Goal: Transaction & Acquisition: Purchase product/service

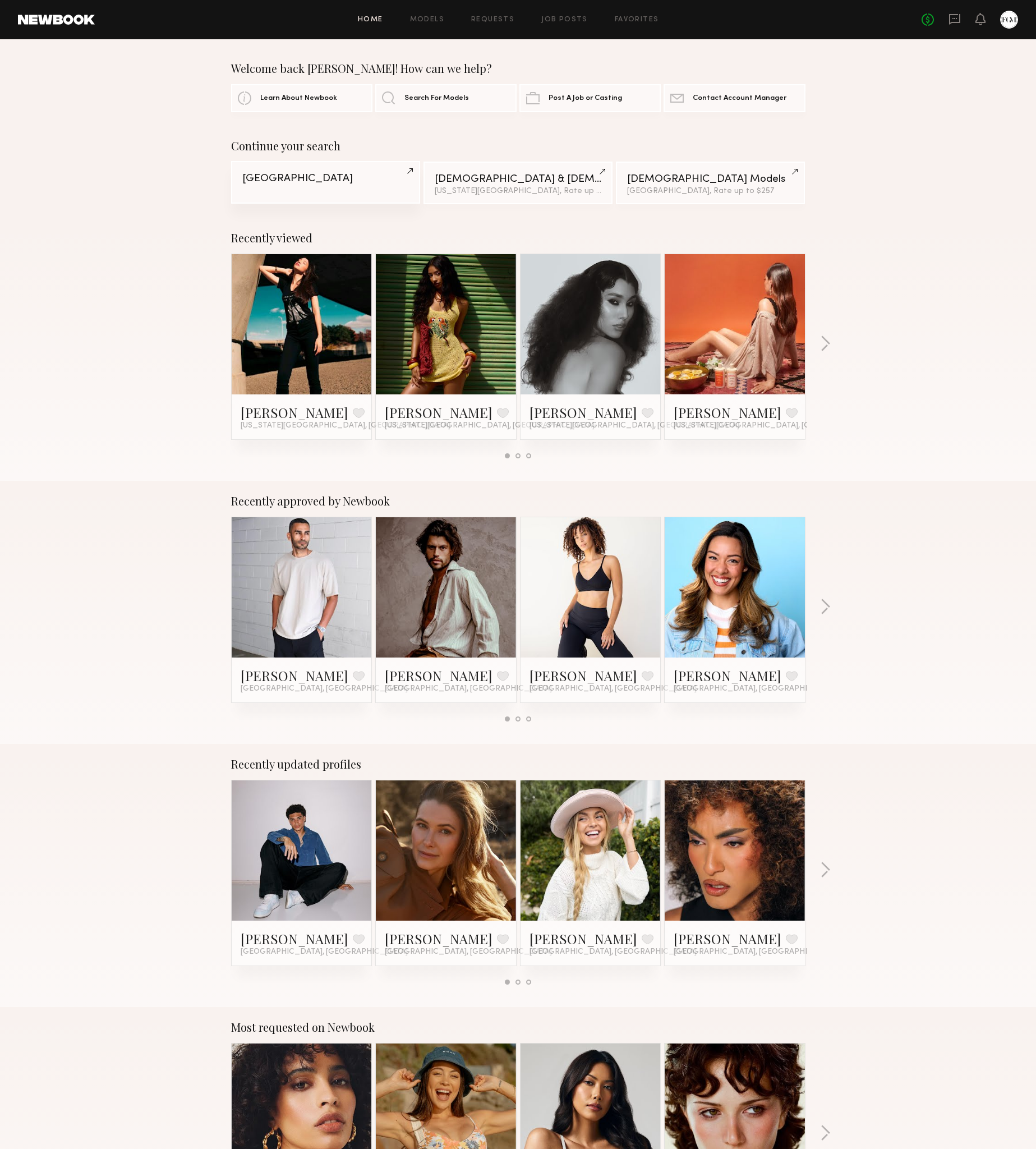
click at [319, 179] on div "[GEOGRAPHIC_DATA]" at bounding box center [326, 178] width 166 height 11
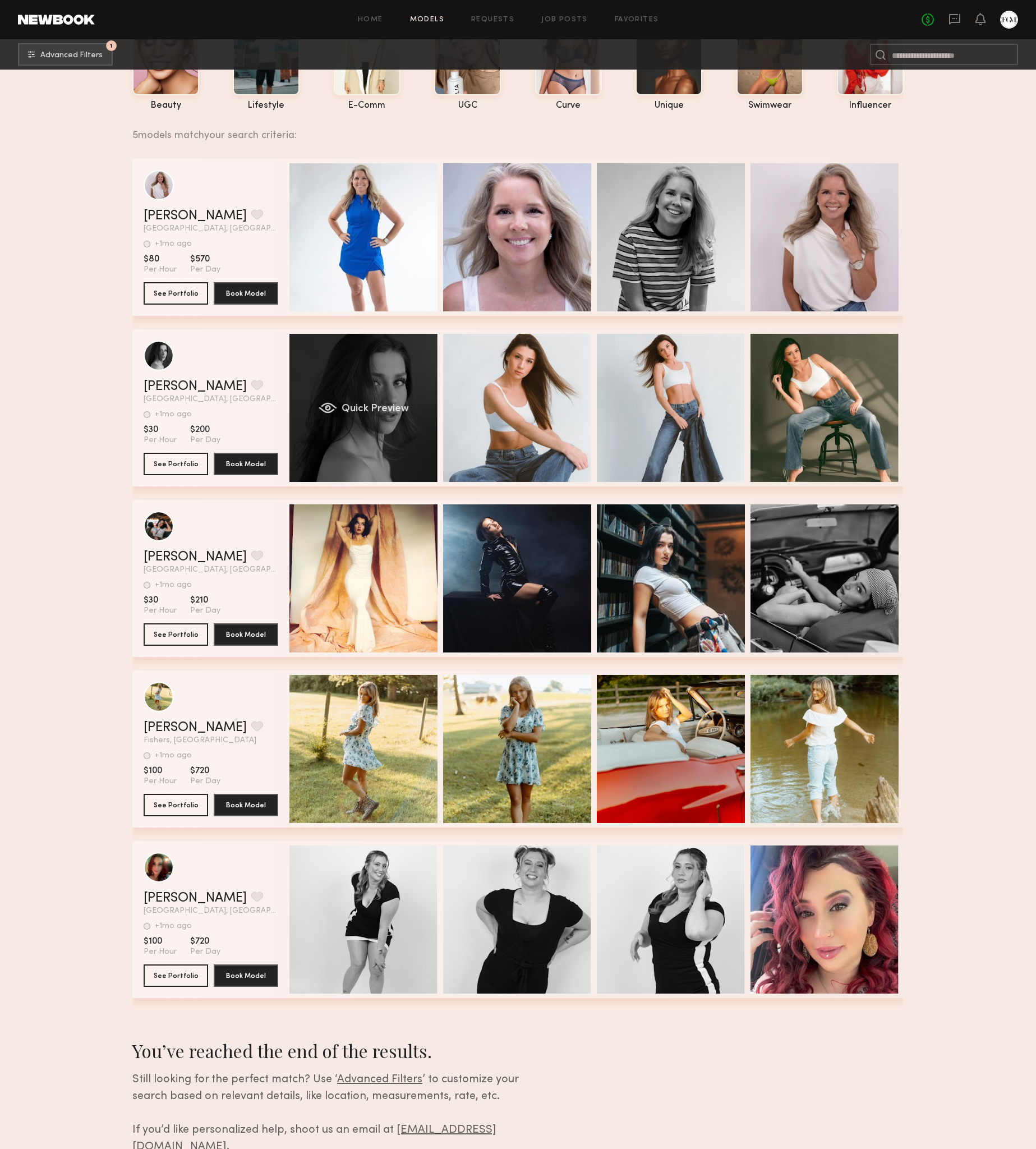
scroll to position [102, 0]
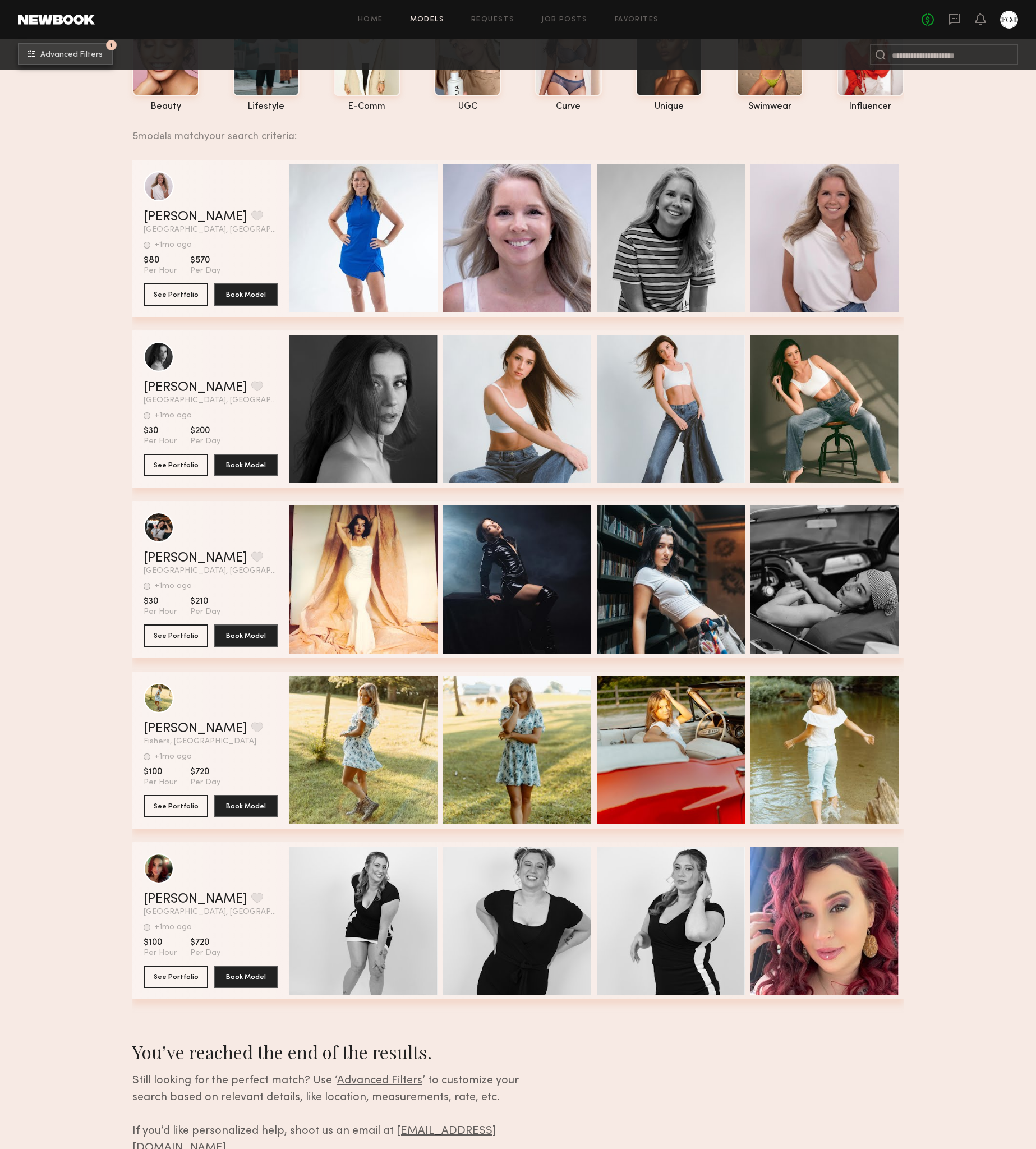
click at [106, 55] on button "1 Advanced Filters" at bounding box center [65, 53] width 95 height 23
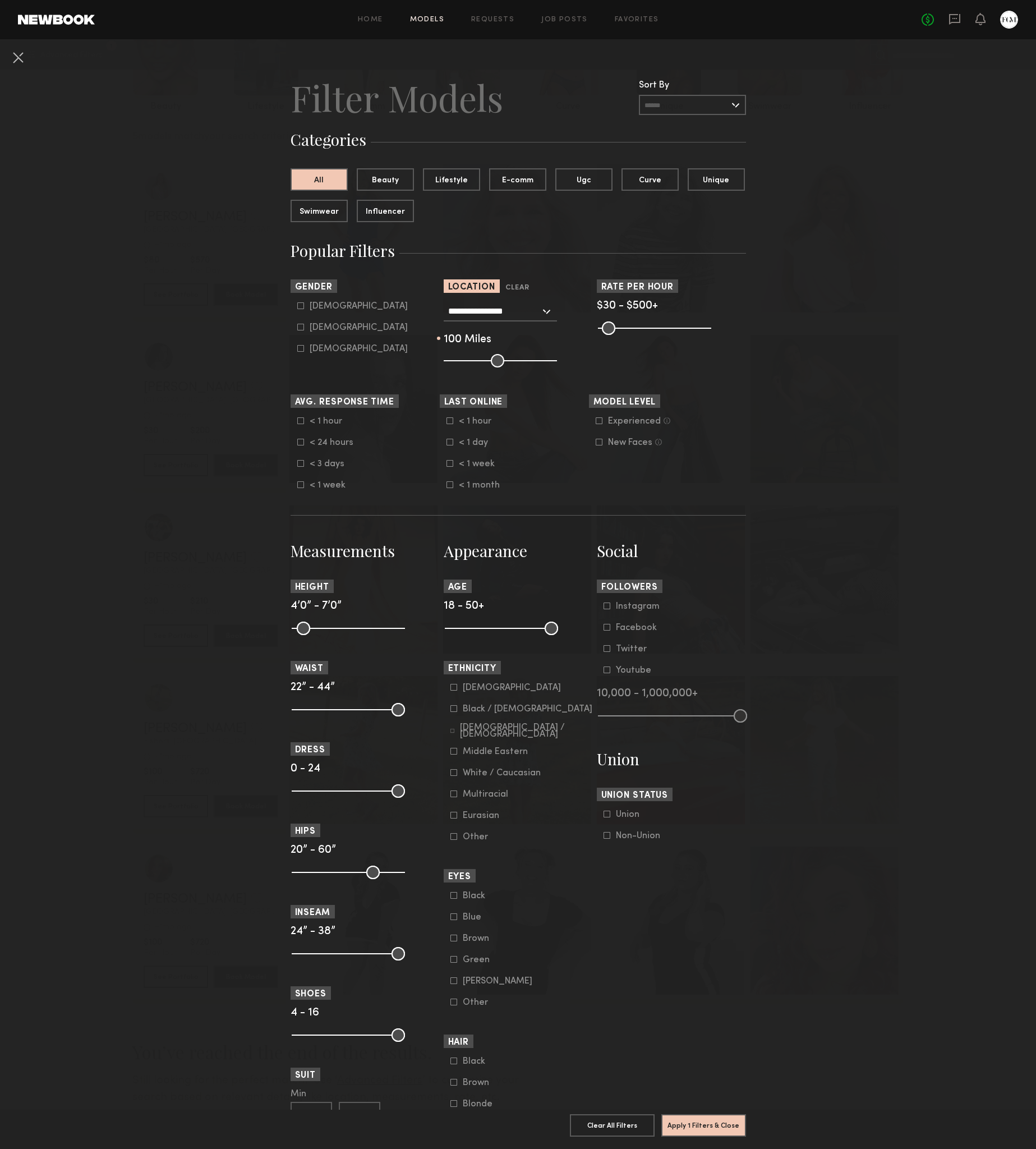
click at [297, 310] on common-framework-checkbox "[DEMOGRAPHIC_DATA]" at bounding box center [368, 306] width 143 height 10
click at [296, 323] on div "[DEMOGRAPHIC_DATA] [DEMOGRAPHIC_DATA] [DEMOGRAPHIC_DATA]" at bounding box center [364, 327] width 150 height 52
click at [297, 304] on icon at bounding box center [300, 305] width 7 height 7
click at [299, 330] on icon at bounding box center [300, 327] width 6 height 6
type input "*"
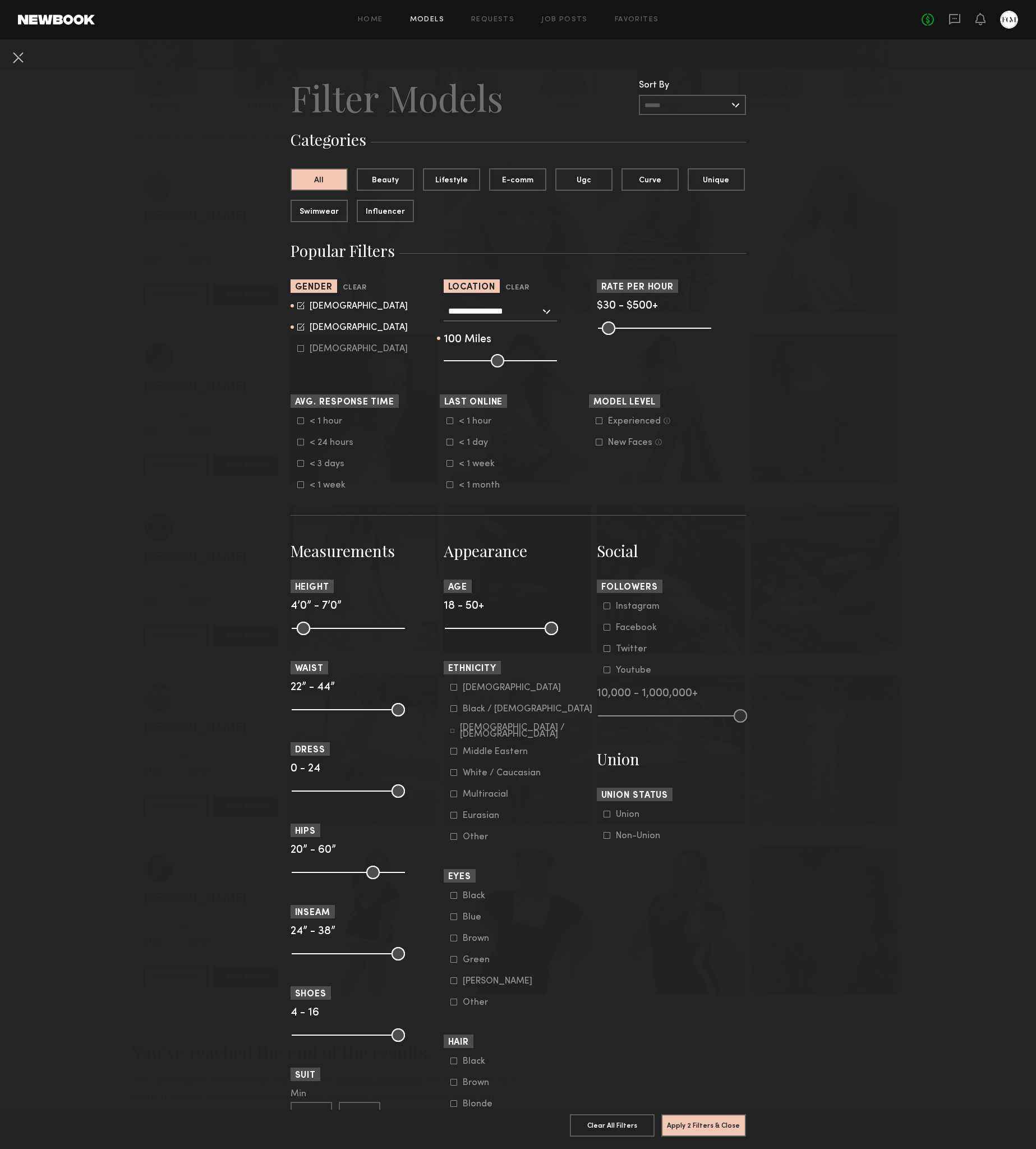
click at [305, 348] on label "[DEMOGRAPHIC_DATA]" at bounding box center [353, 348] width 111 height 7
click at [719, 1130] on button "Apply 2 Filters & Close" at bounding box center [704, 1125] width 85 height 23
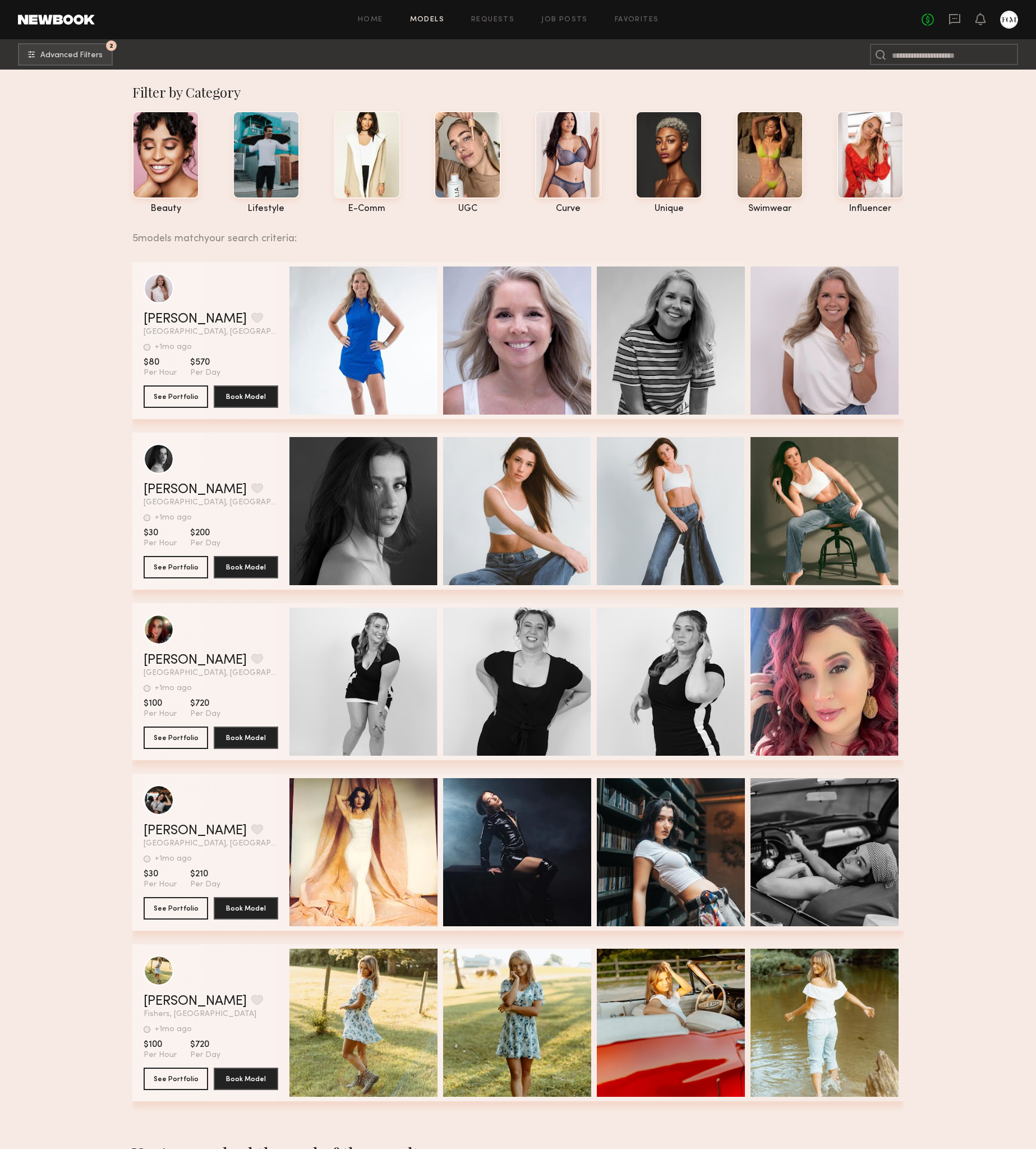
click at [86, 15] on link at bounding box center [56, 20] width 77 height 10
